Goal: Communication & Community: Answer question/provide support

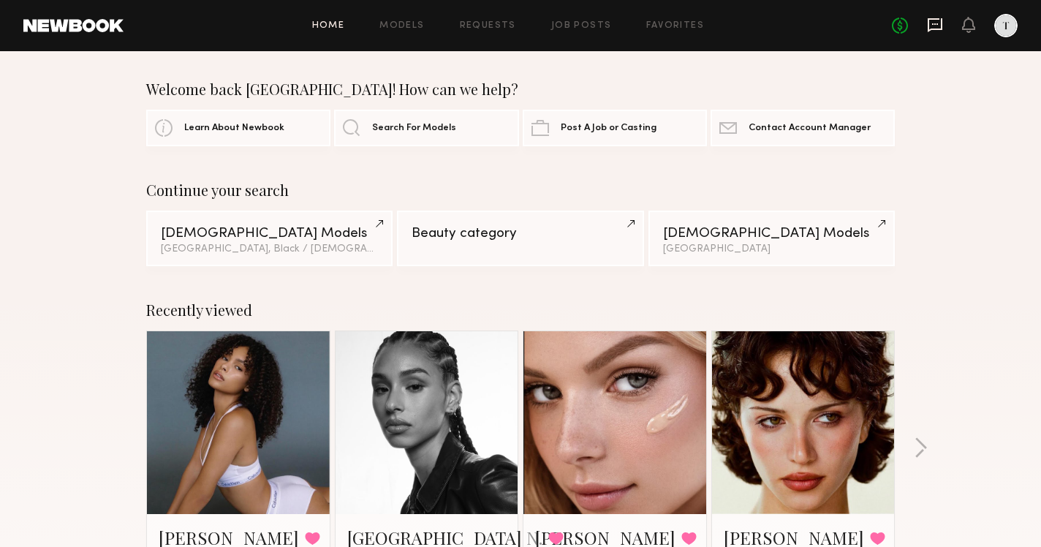
click at [935, 24] on icon at bounding box center [935, 23] width 6 height 1
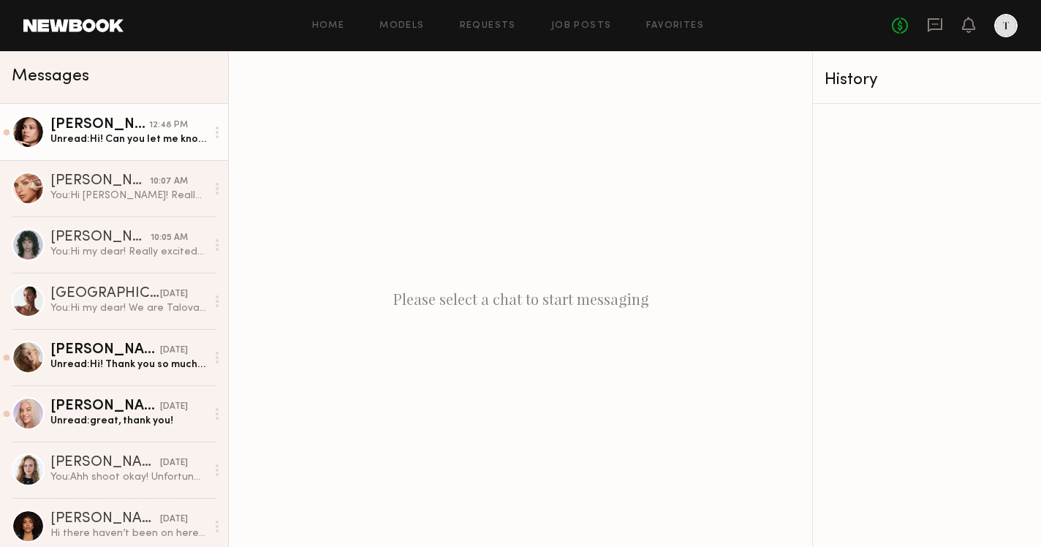
click at [173, 131] on div "12:48 PM" at bounding box center [168, 125] width 39 height 14
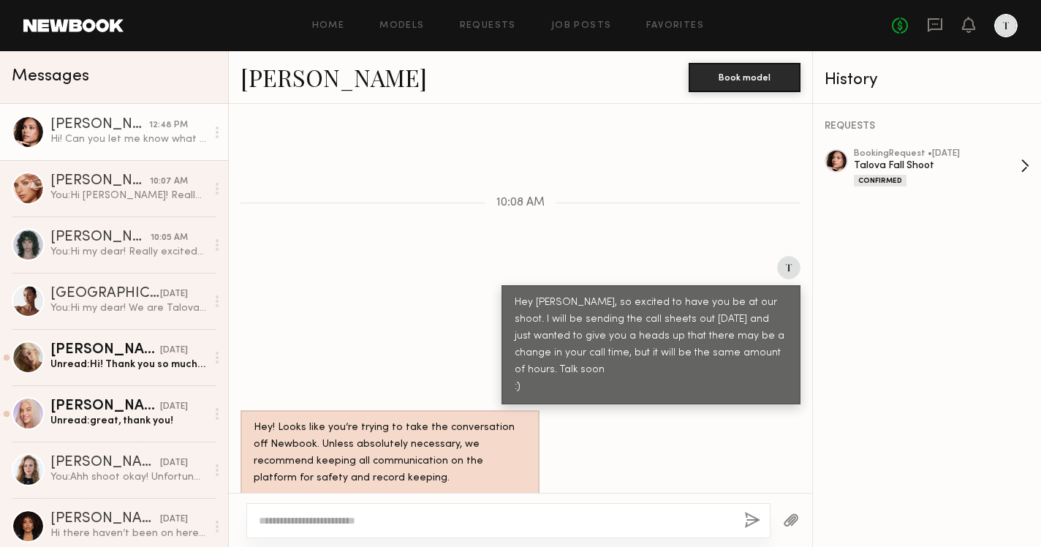
click at [930, 162] on div "Talova Fall Shoot" at bounding box center [937, 166] width 167 height 14
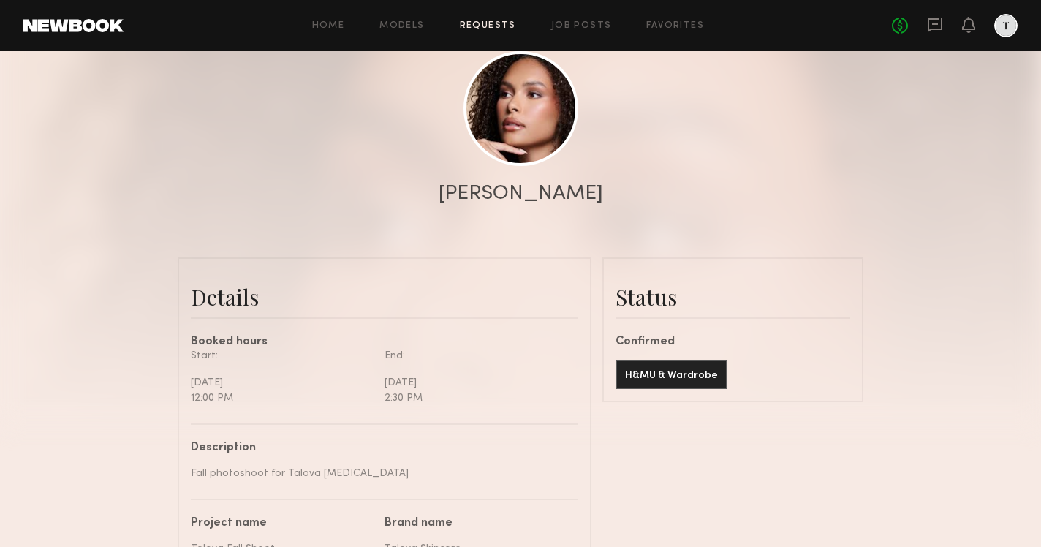
scroll to position [162, 0]
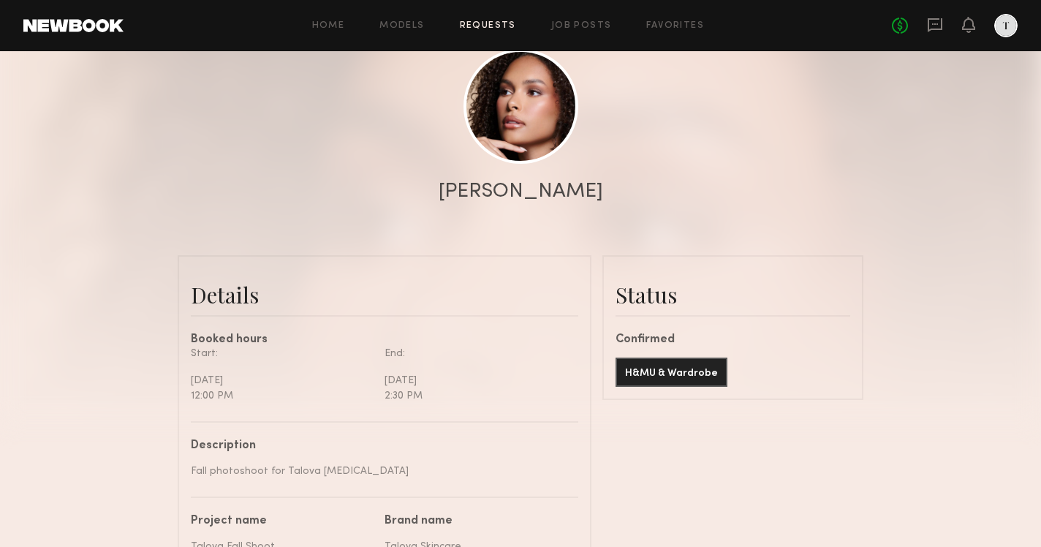
click at [923, 117] on div at bounding box center [520, 130] width 1041 height 585
click at [932, 31] on icon at bounding box center [935, 25] width 16 height 16
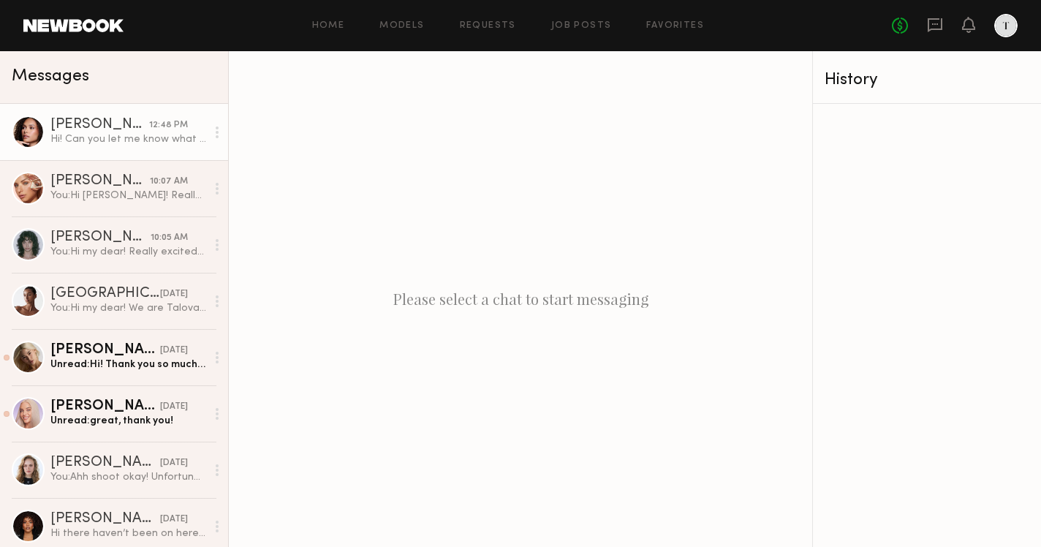
click at [148, 137] on div "Hi! Can you let me know what the new hours would be?" at bounding box center [128, 139] width 156 height 14
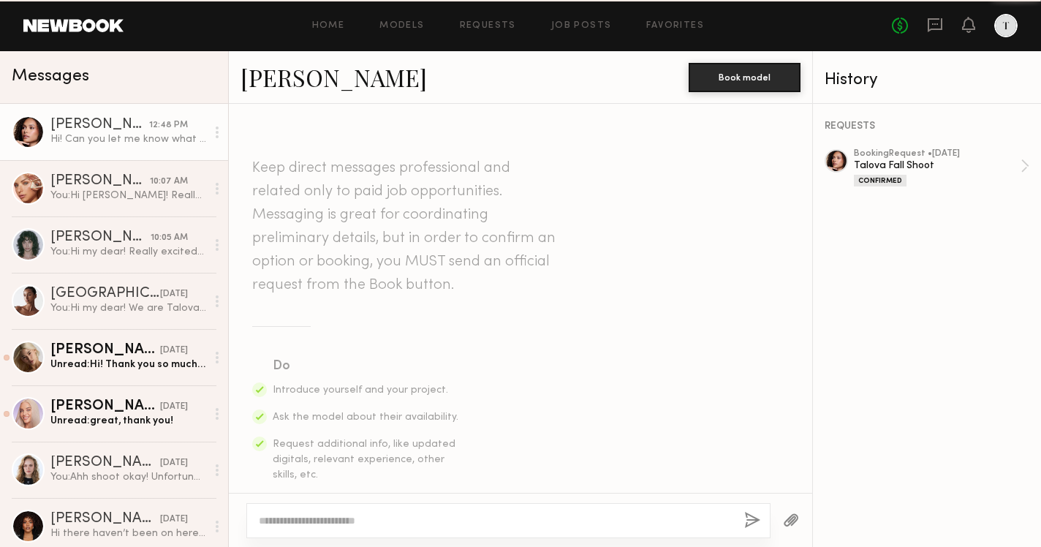
scroll to position [566, 0]
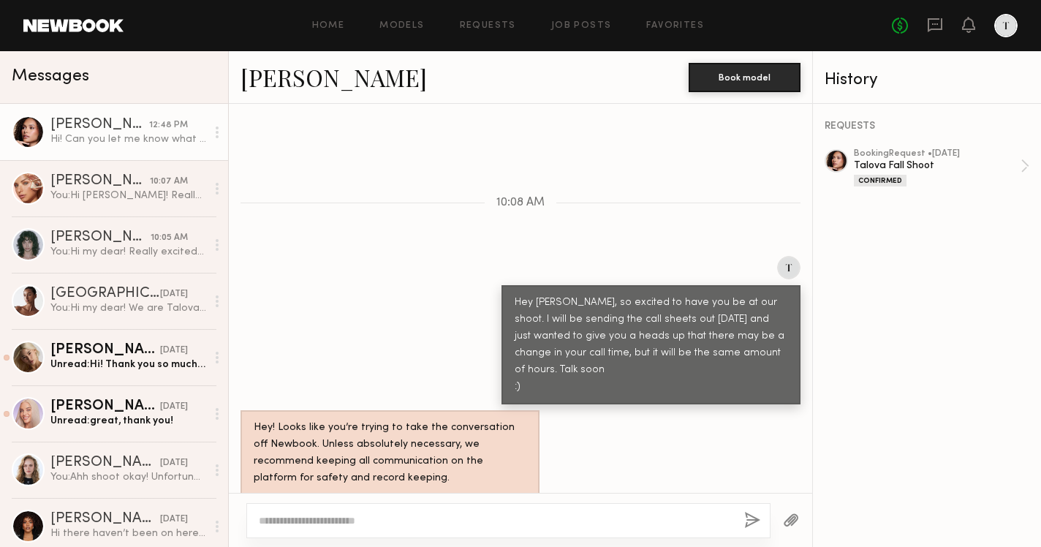
click at [431, 518] on textarea at bounding box center [496, 520] width 474 height 15
type textarea "**********"
click at [750, 520] on button "button" at bounding box center [752, 521] width 16 height 18
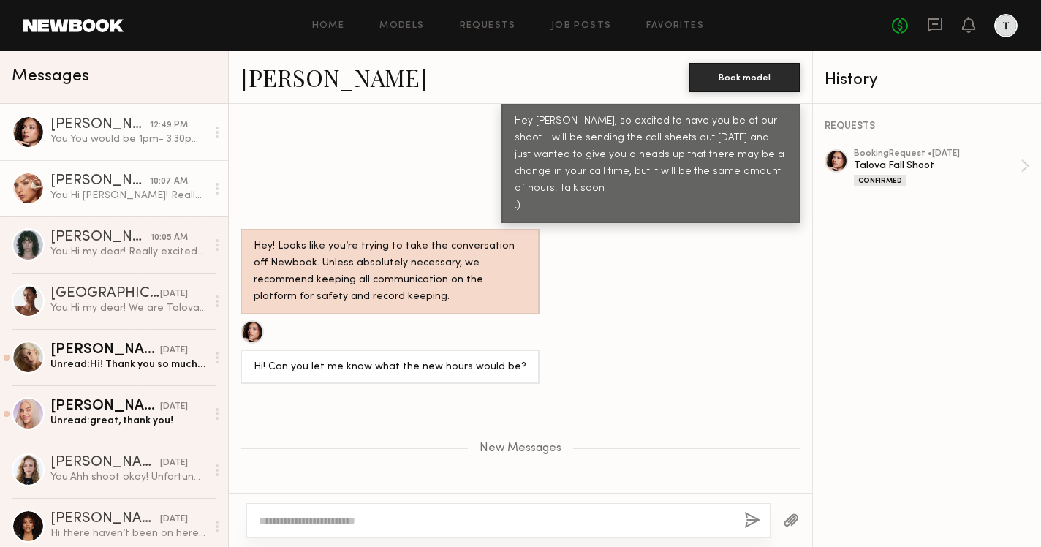
click at [154, 178] on div "10:07 AM" at bounding box center [169, 182] width 38 height 14
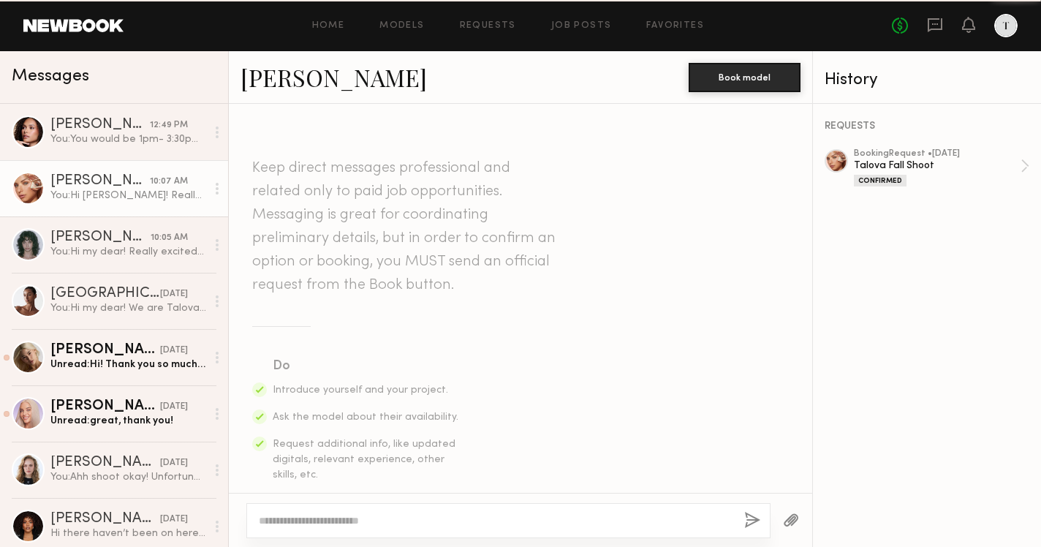
scroll to position [526, 0]
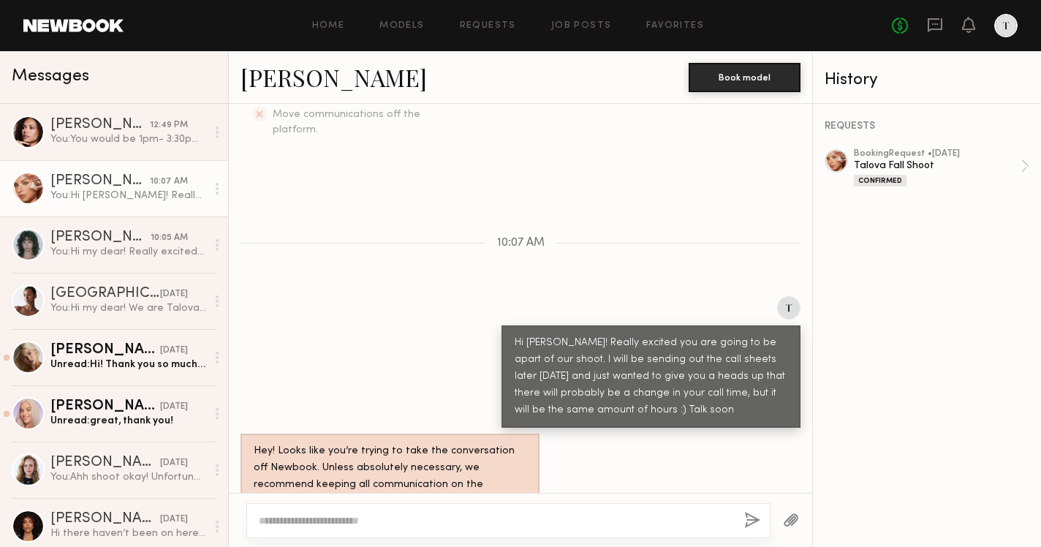
click at [785, 526] on button "button" at bounding box center [791, 521] width 16 height 18
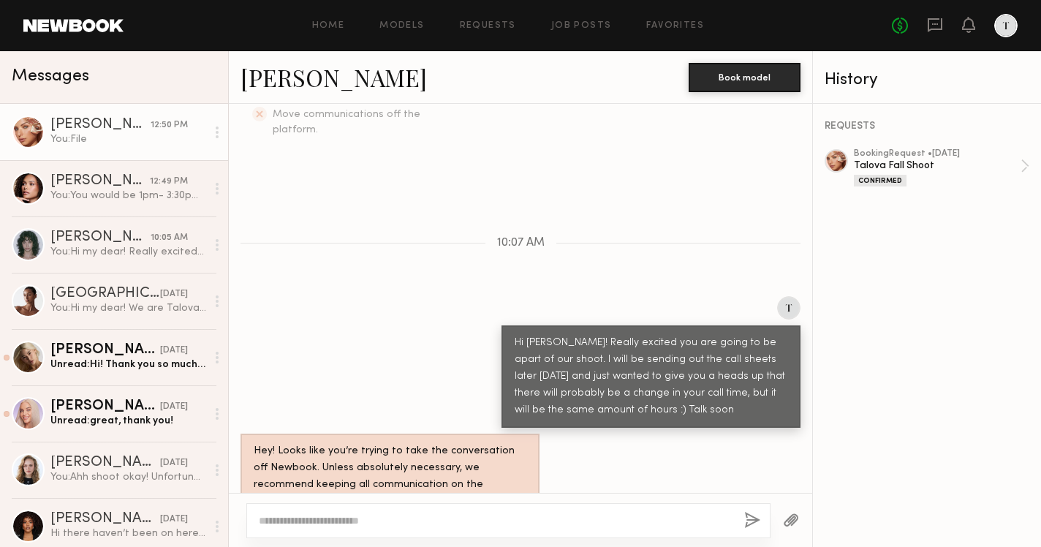
scroll to position [681, 0]
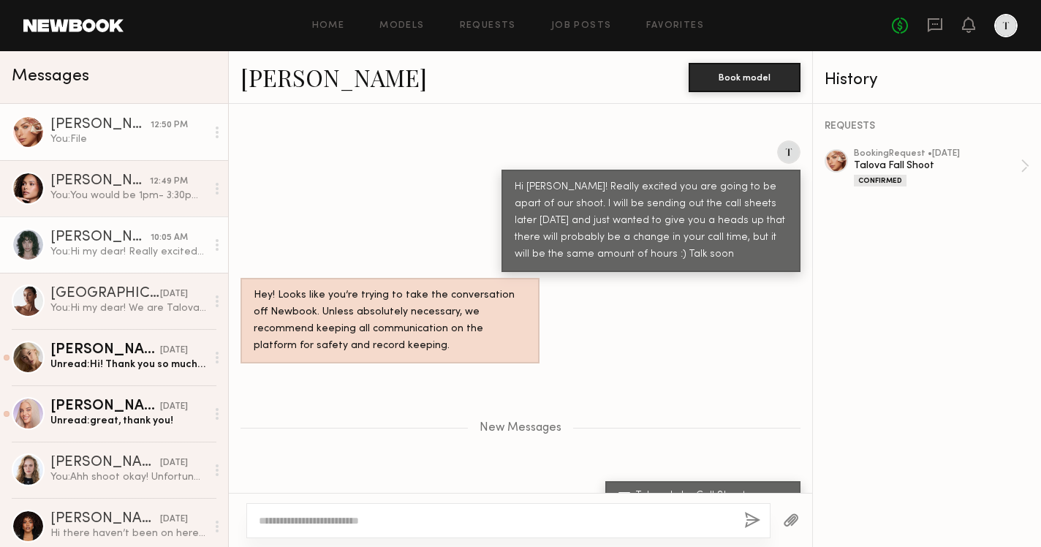
click at [121, 221] on link "Jessie M. 10:05 AM You: Hi my dear! Really excited to have you for our shoot. I…" at bounding box center [114, 244] width 228 height 56
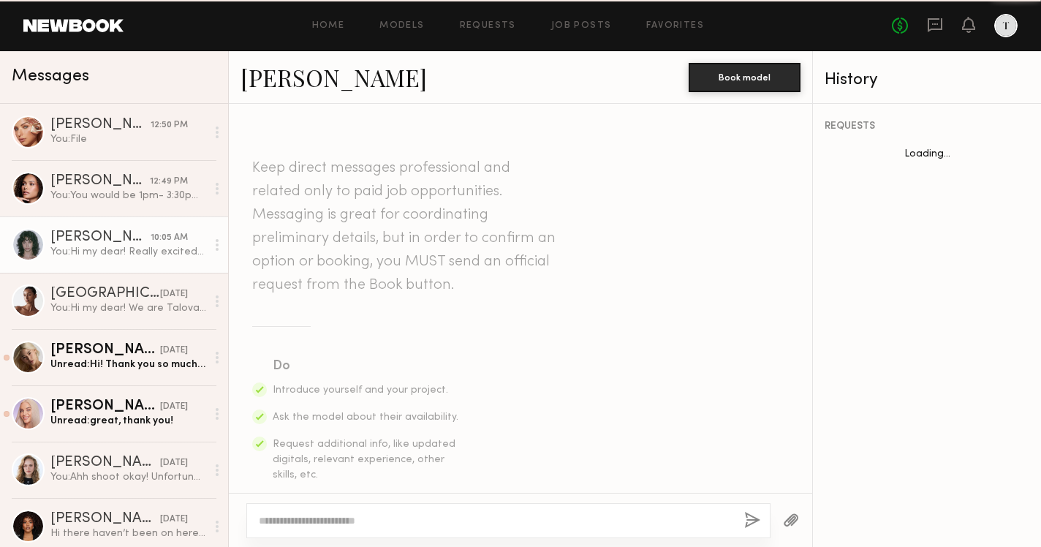
scroll to position [526, 0]
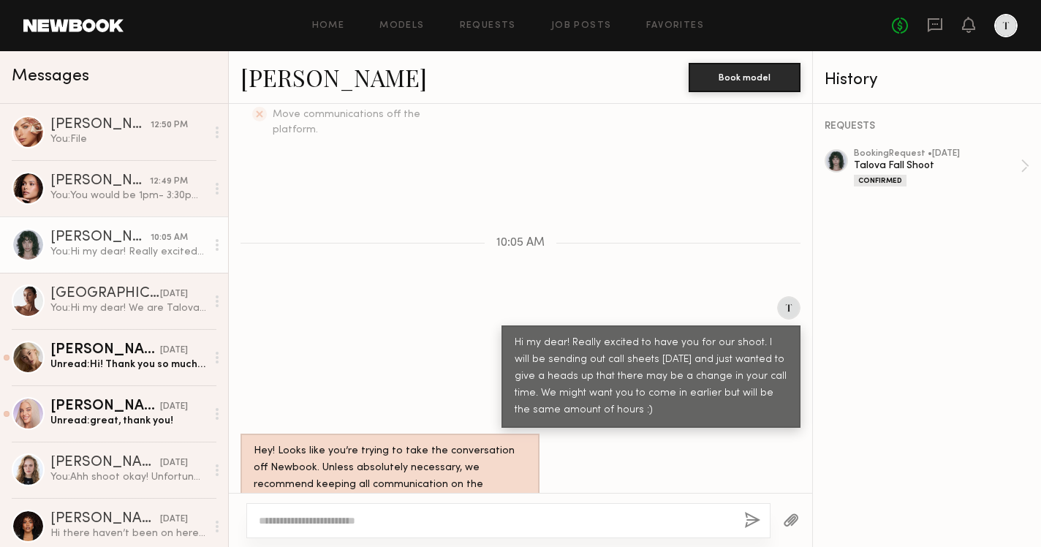
click at [794, 516] on button "button" at bounding box center [791, 521] width 16 height 18
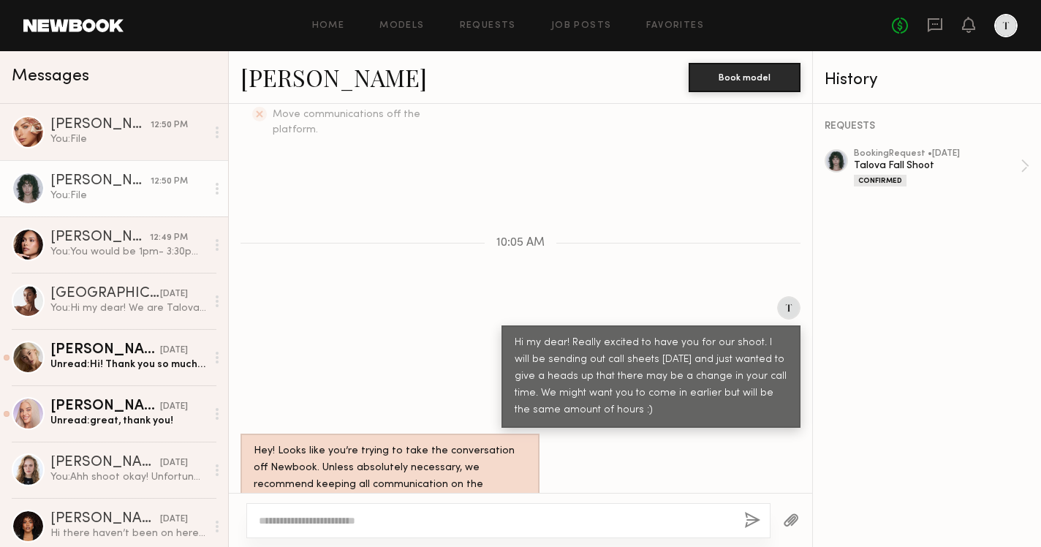
scroll to position [681, 0]
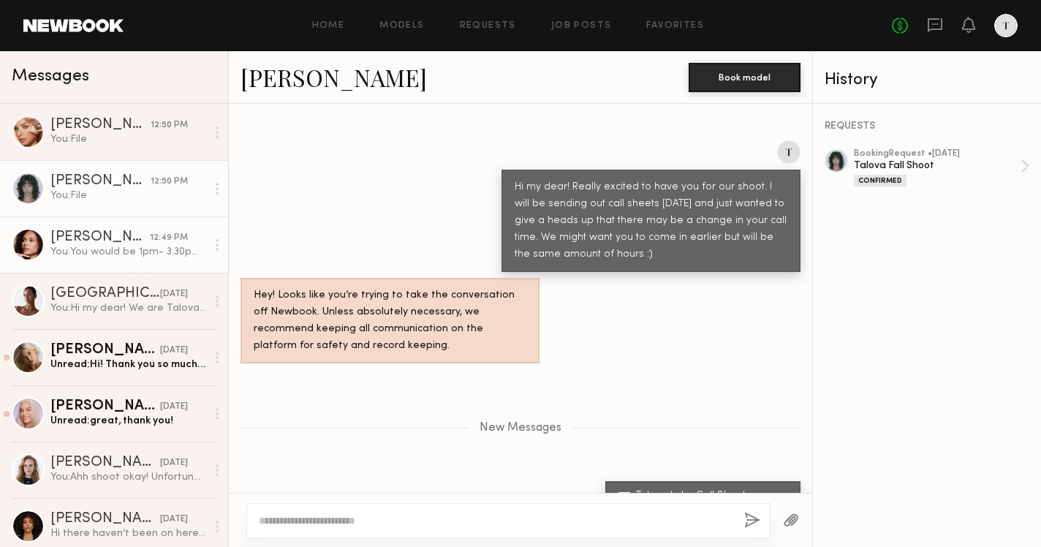
click at [105, 248] on div "You: You would be 1pm- 3:30pm now is that okay?" at bounding box center [128, 252] width 156 height 14
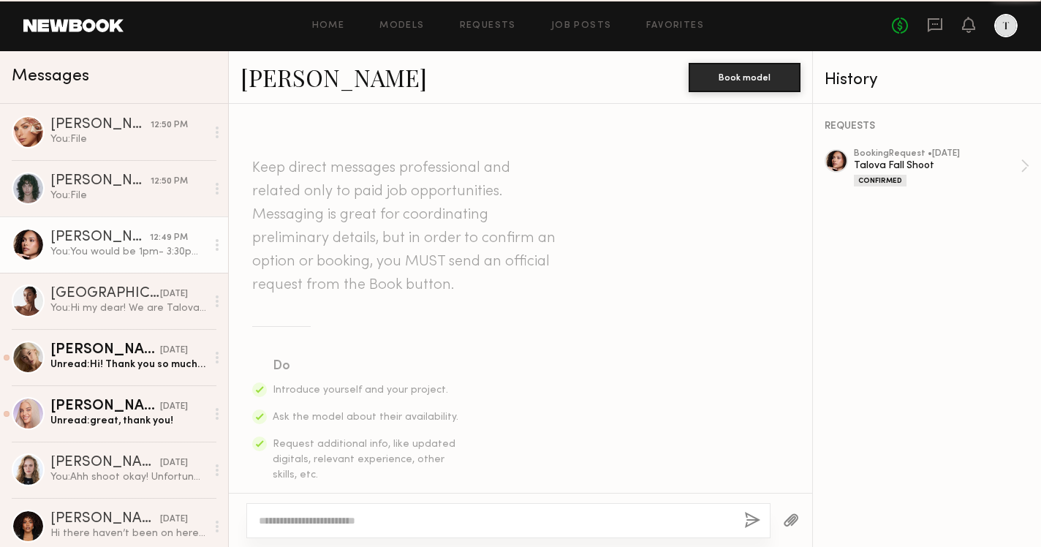
scroll to position [635, 0]
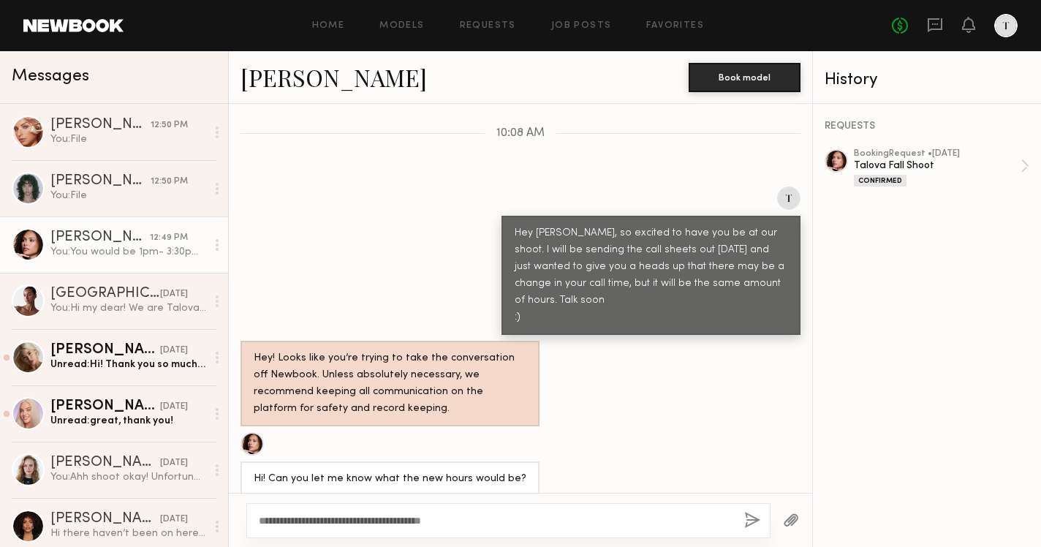
type textarea "**********"
click at [794, 521] on button "button" at bounding box center [791, 521] width 16 height 18
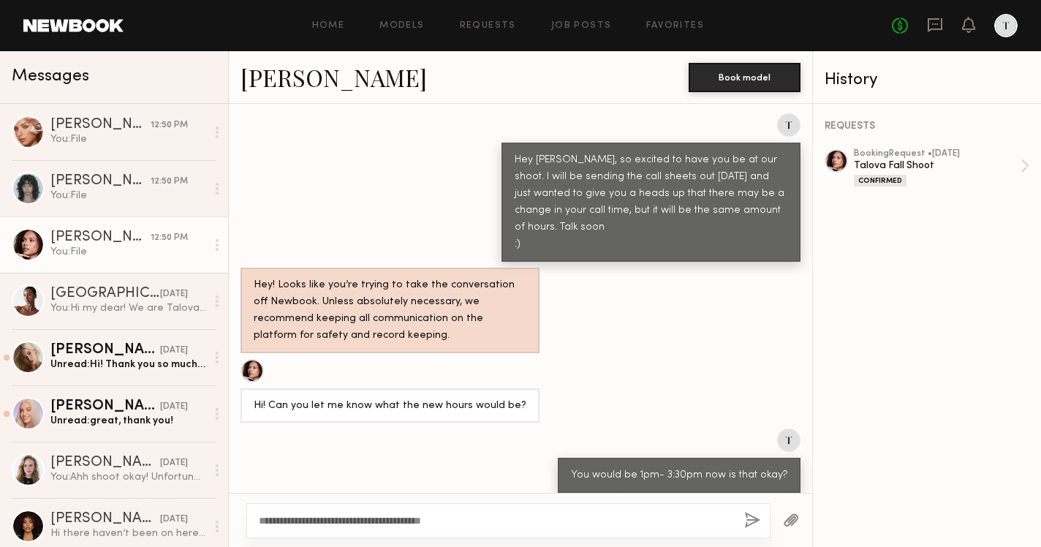
click at [750, 520] on button "button" at bounding box center [752, 521] width 16 height 18
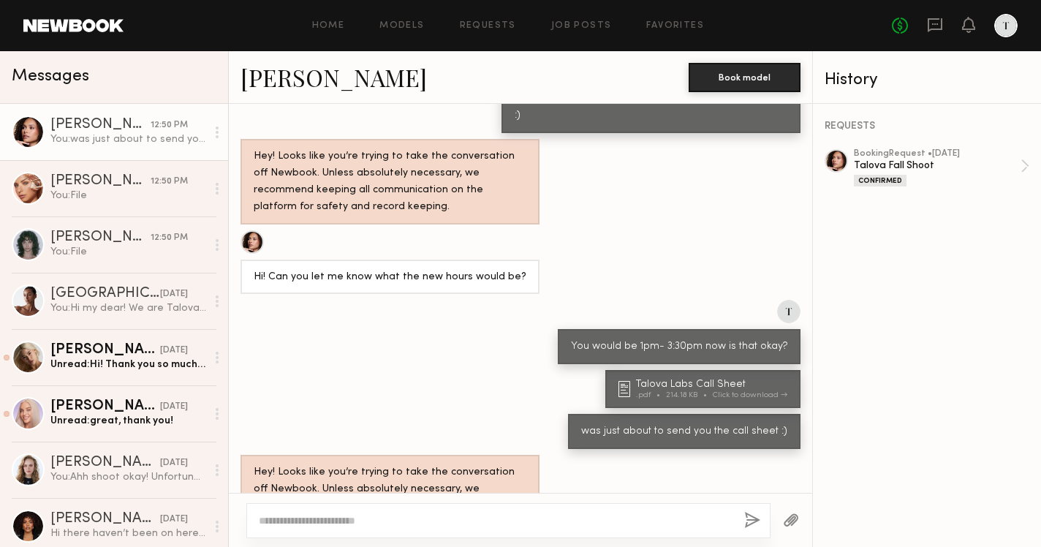
scroll to position [0, 0]
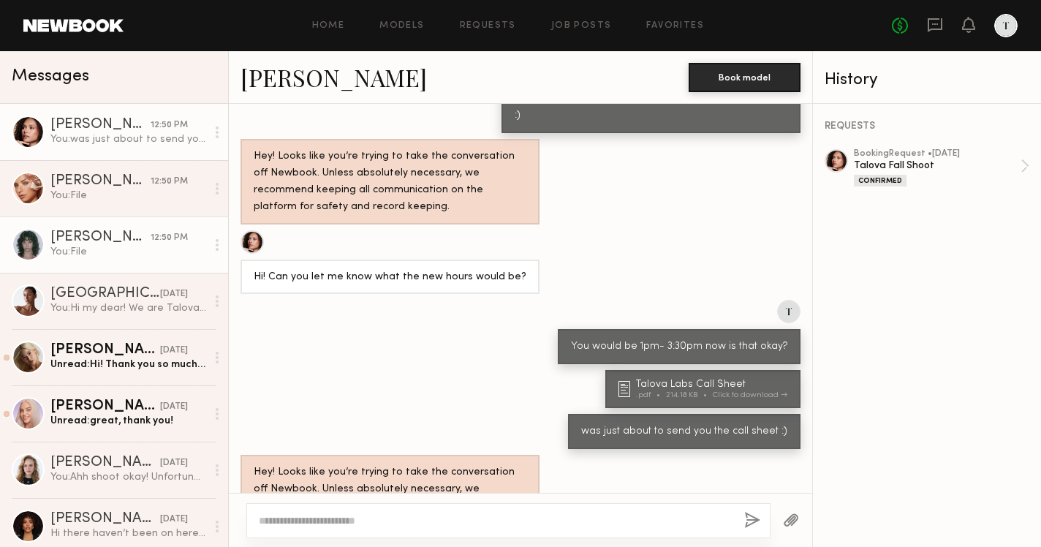
click at [138, 252] on div "You: File" at bounding box center [128, 252] width 156 height 14
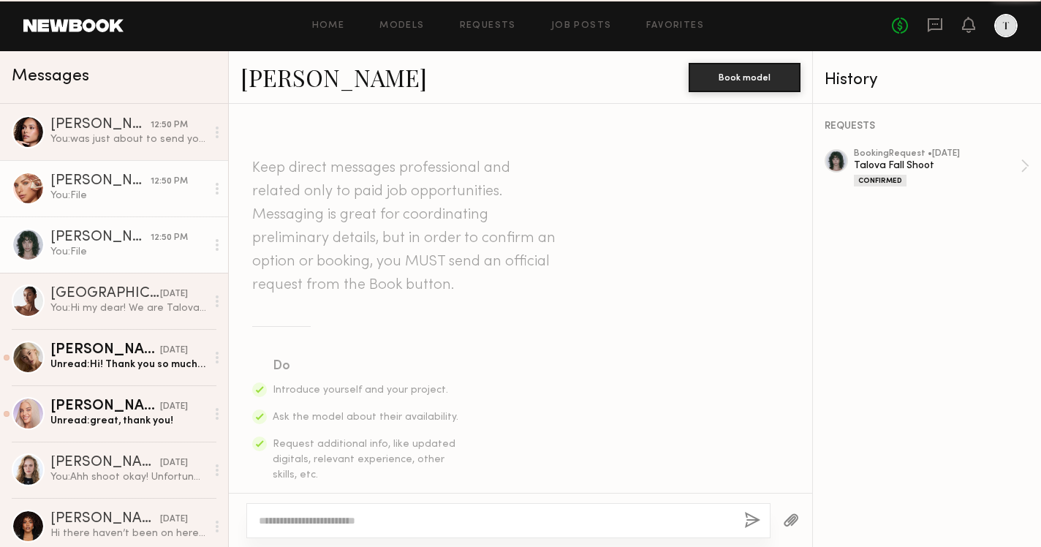
scroll to position [570, 0]
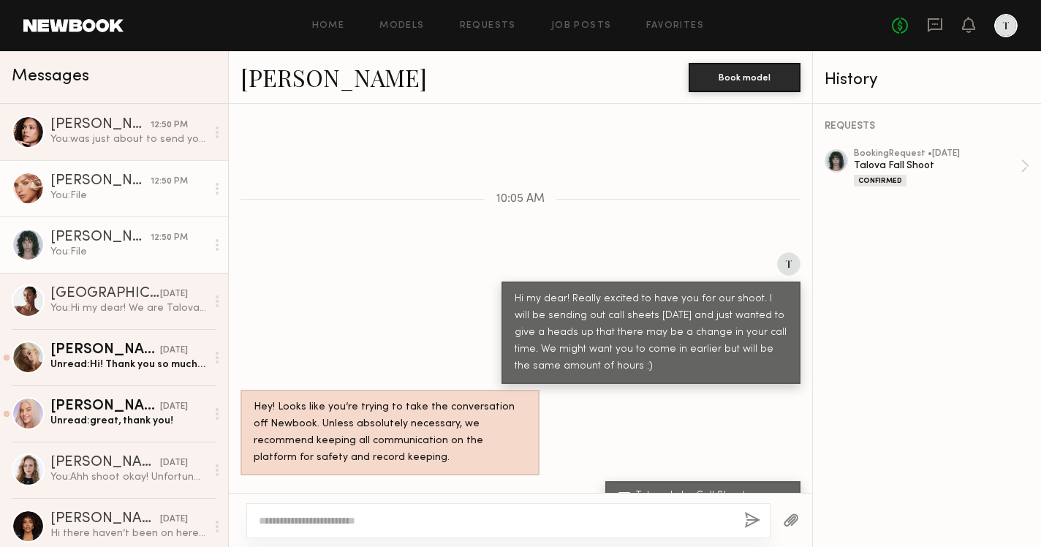
click at [136, 200] on div "You: File" at bounding box center [128, 196] width 156 height 14
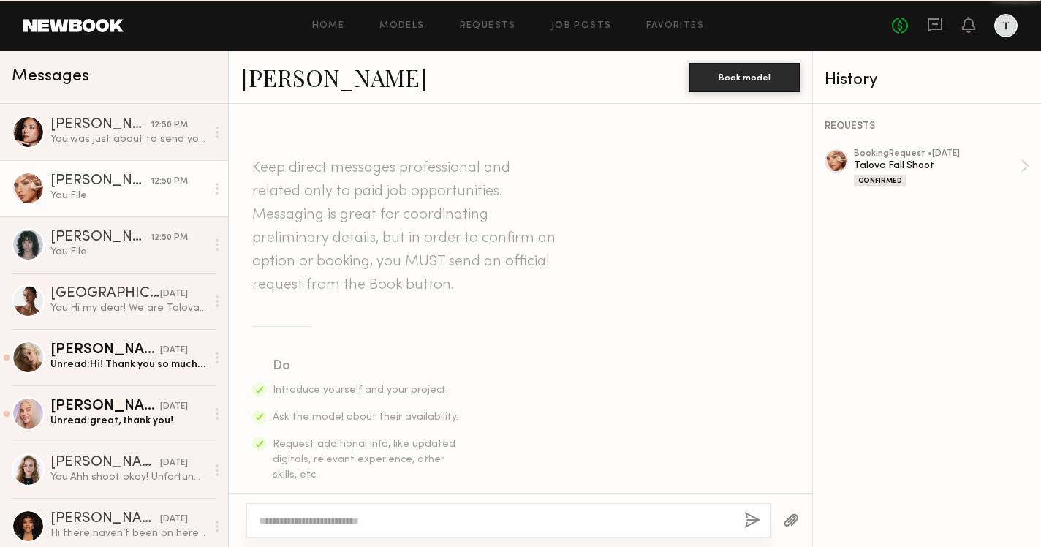
scroll to position [570, 0]
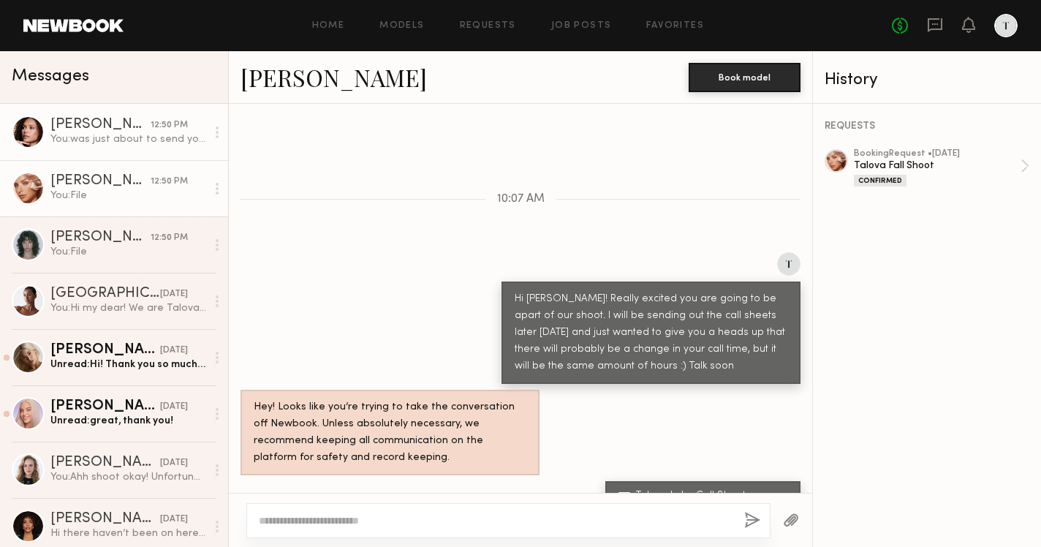
click at [136, 156] on link "Hailey B. 12:50 PM You: was just about to send you the call sheet :)" at bounding box center [114, 132] width 228 height 56
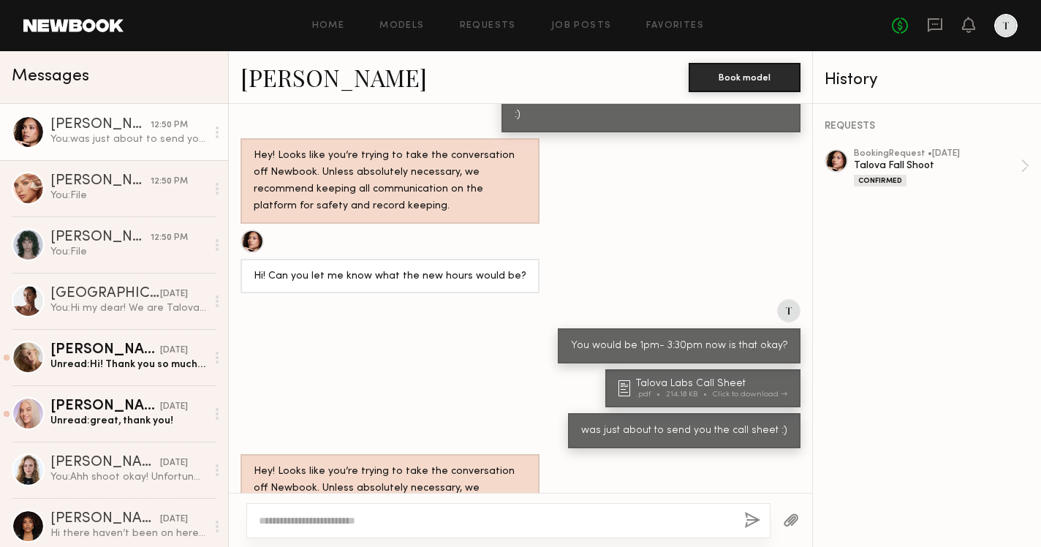
scroll to position [837, 0]
